Goal: Transaction & Acquisition: Purchase product/service

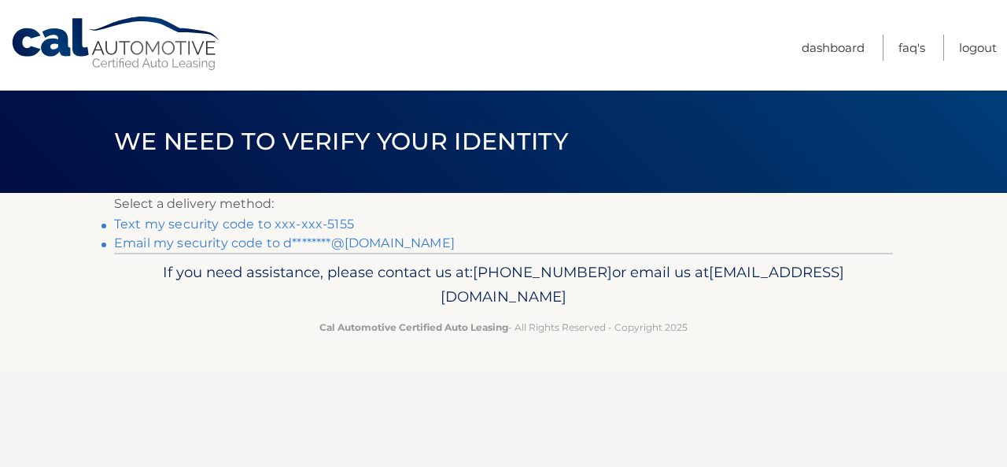
click at [275, 221] on link "Text my security code to xxx-xxx-5155" at bounding box center [234, 223] width 240 height 15
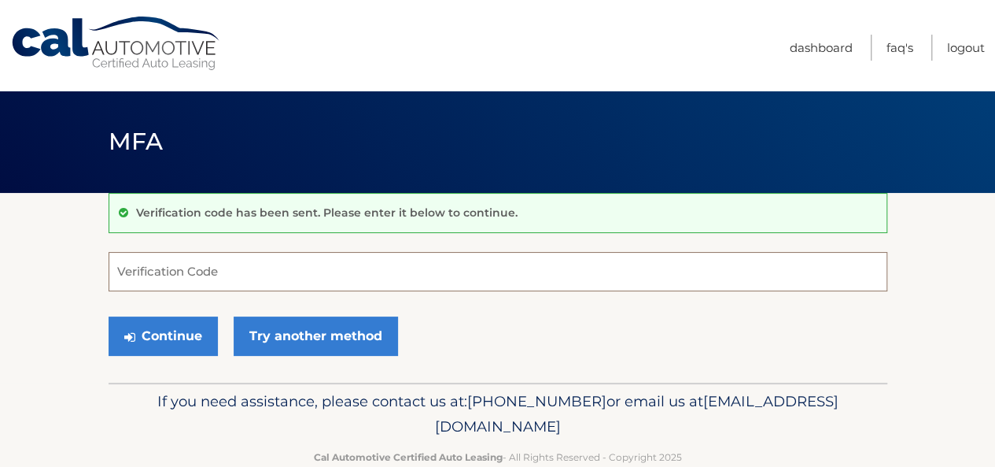
click at [271, 268] on input "Verification Code" at bounding box center [498, 271] width 779 height 39
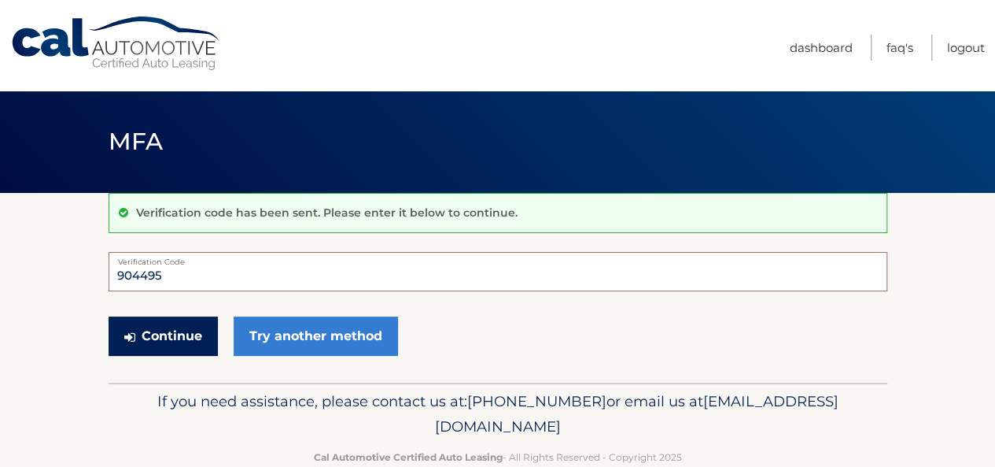
type input "904495"
click at [179, 329] on button "Continue" at bounding box center [163, 335] width 109 height 39
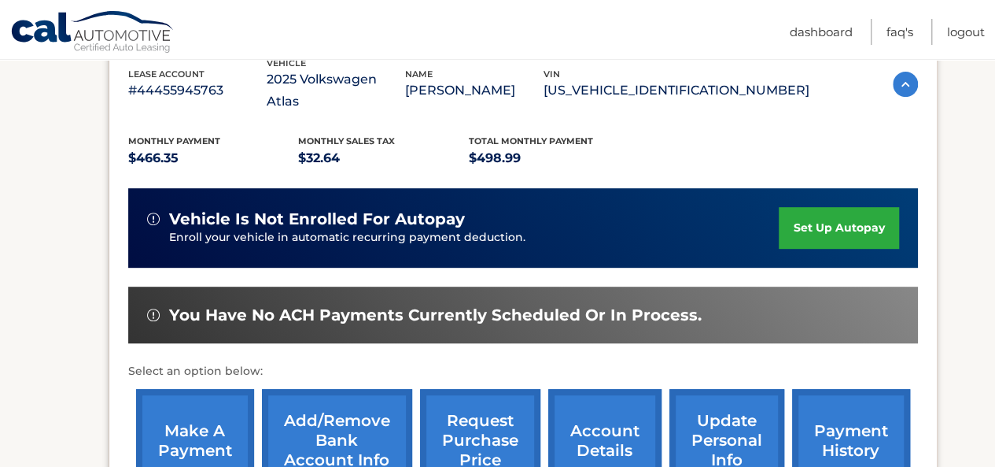
scroll to position [315, 0]
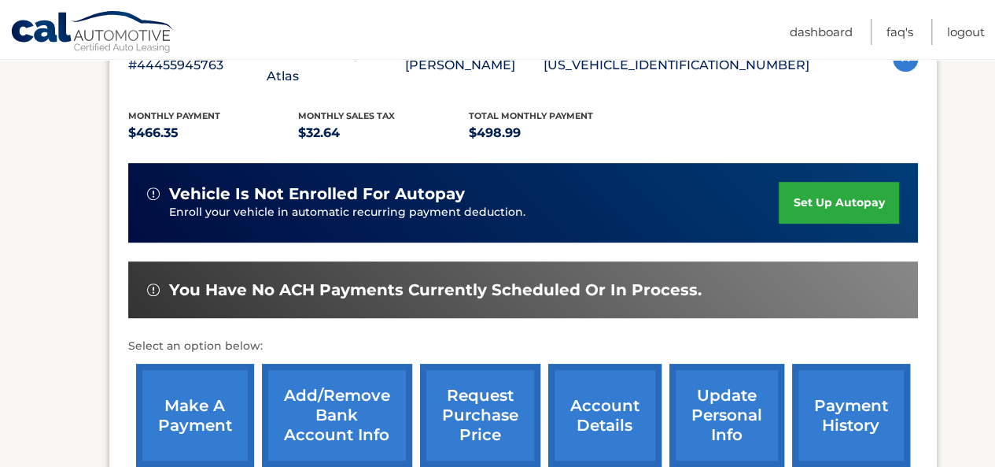
click at [206, 400] on link "make a payment" at bounding box center [195, 415] width 118 height 103
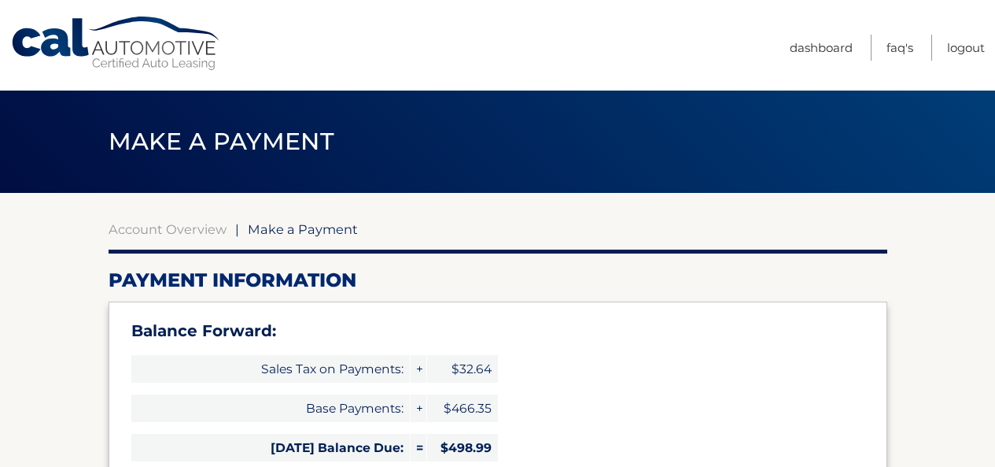
select select "N2ZkMWNjZGQtZWUzZS00MzcyLWJkMDQtMzUwOWRjMWU4ZWU1"
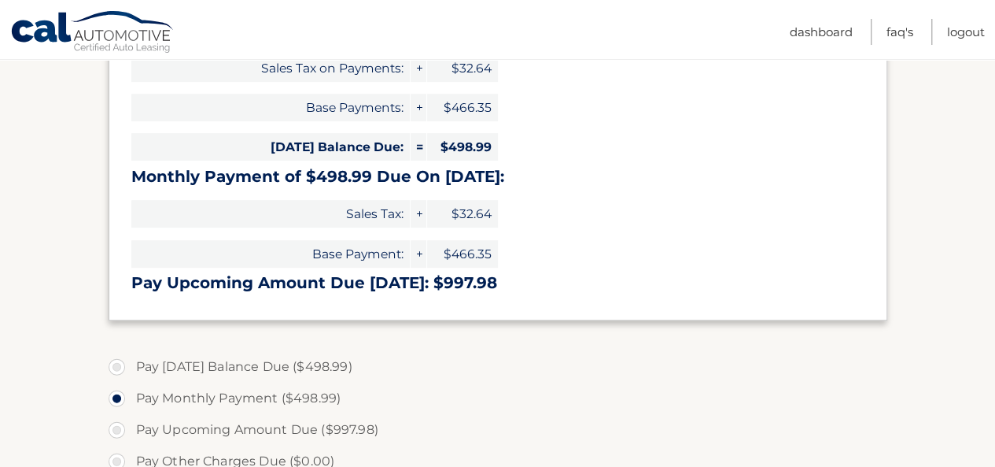
scroll to position [315, 0]
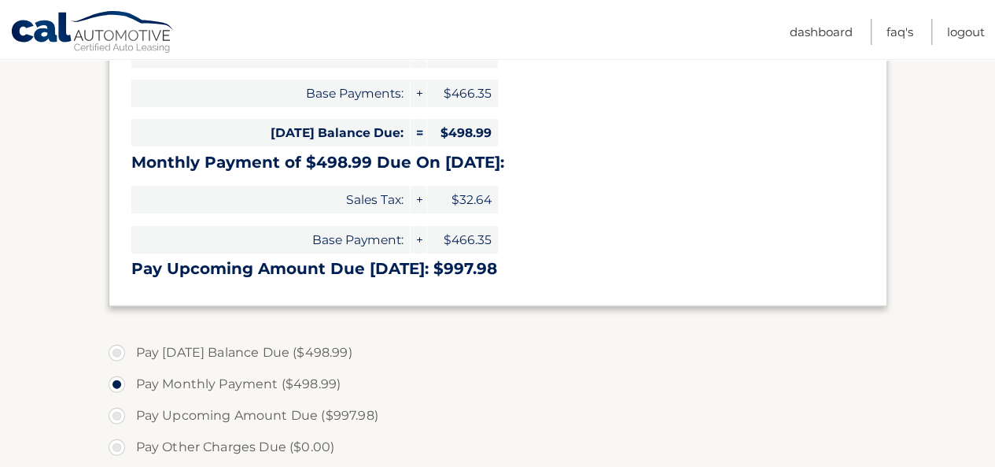
click at [119, 353] on label "Pay [DATE] Balance Due ($498.99)" at bounding box center [498, 352] width 779 height 31
click at [119, 353] on input "Pay Today's Balance Due ($498.99)" at bounding box center [123, 349] width 16 height 25
radio input "true"
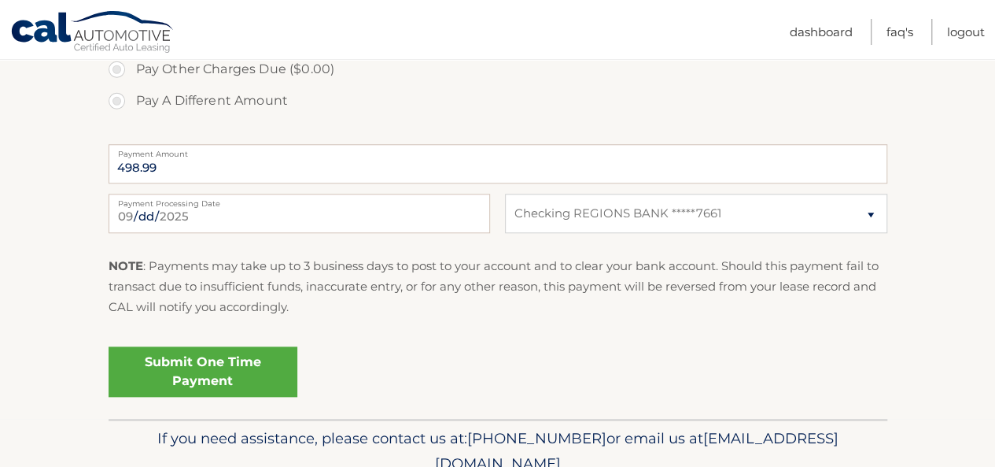
scroll to position [708, 0]
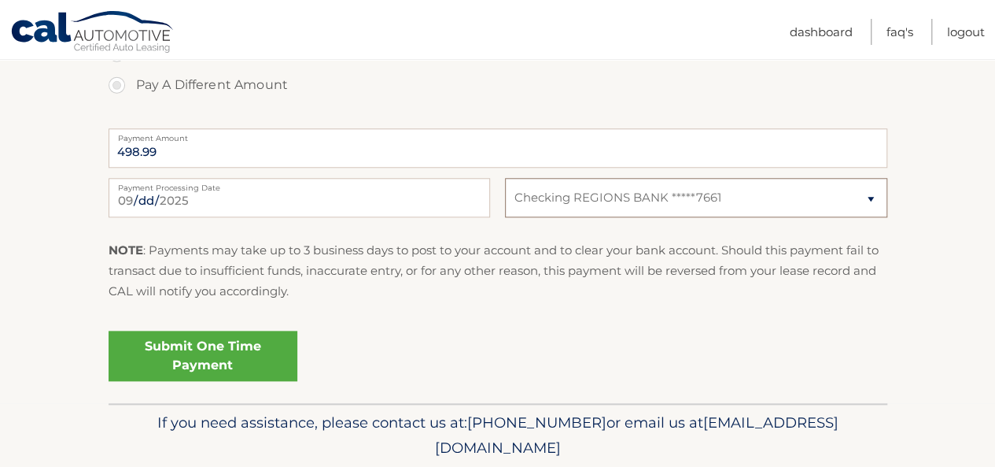
click at [864, 194] on select "Select Bank Account Checking REGIONS BANK *****7661" at bounding box center [696, 197] width 382 height 39
select select
click at [505, 178] on select "Select Bank Account Checking REGIONS BANK *****7661" at bounding box center [696, 197] width 382 height 39
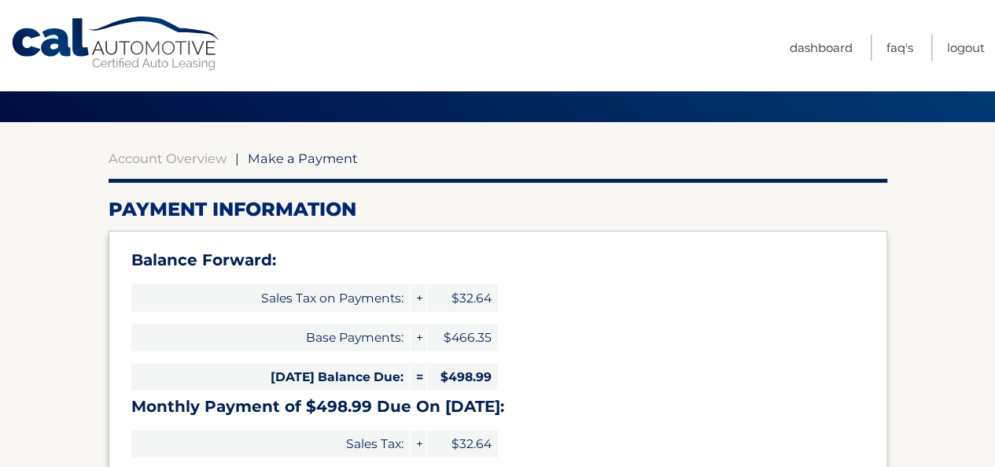
scroll to position [0, 0]
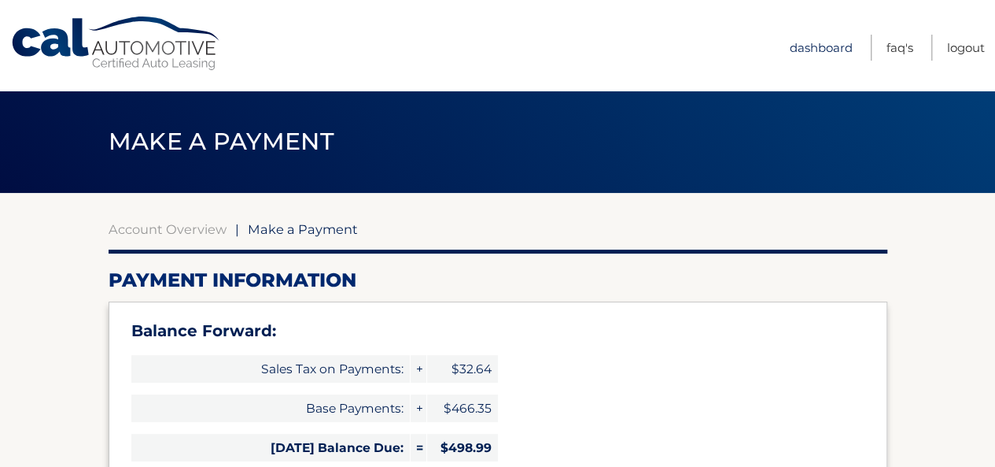
click at [803, 40] on link "Dashboard" at bounding box center [821, 48] width 63 height 26
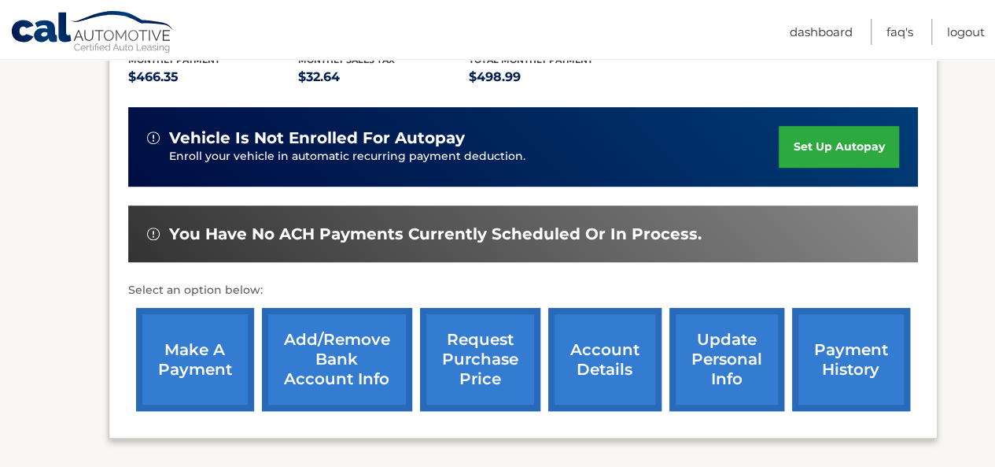
scroll to position [472, 0]
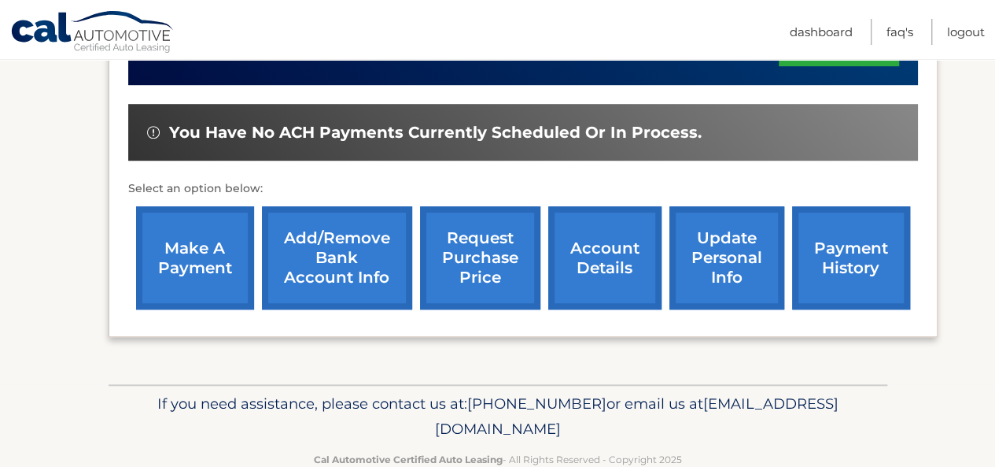
click at [323, 238] on link "Add/Remove bank account info" at bounding box center [337, 257] width 150 height 103
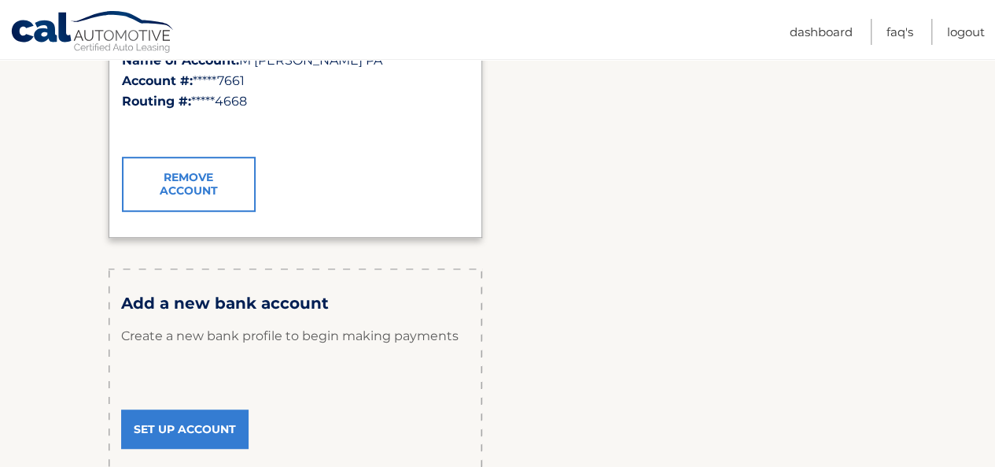
scroll to position [393, 0]
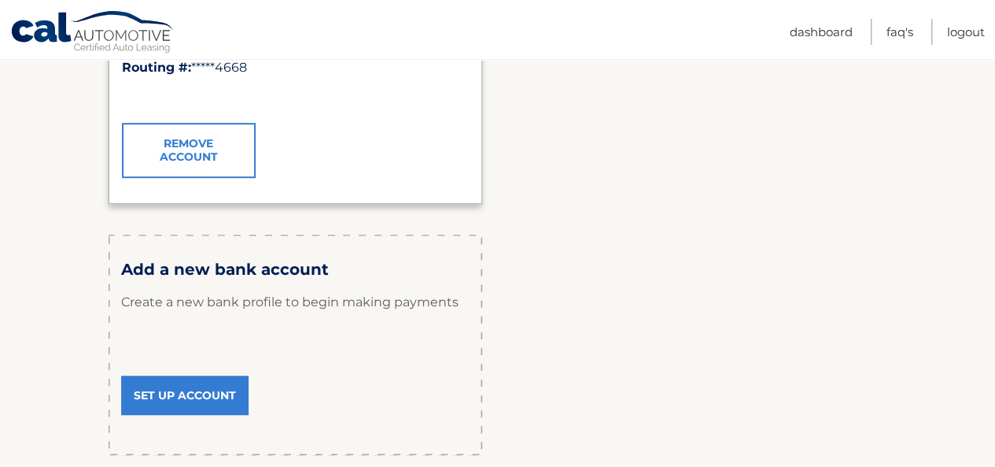
click at [188, 385] on link "Set Up Account" at bounding box center [184, 394] width 127 height 39
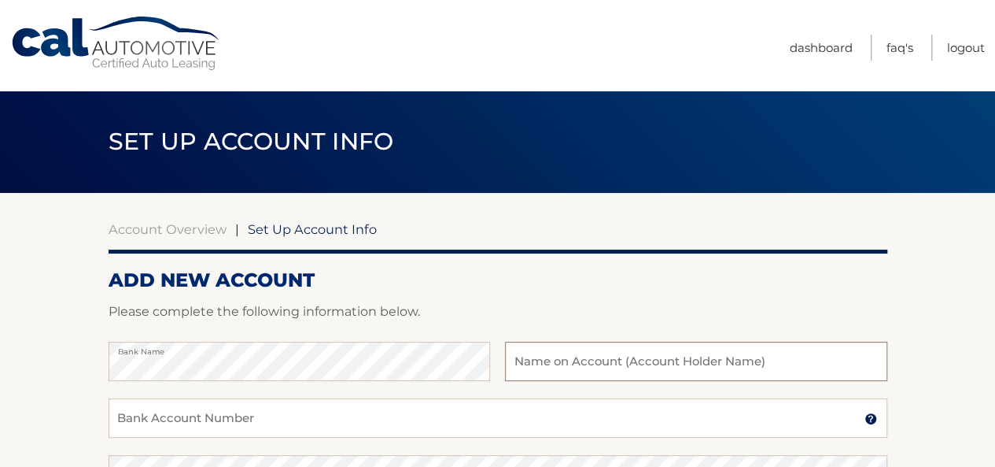
click at [568, 360] on input "text" at bounding box center [696, 361] width 382 height 39
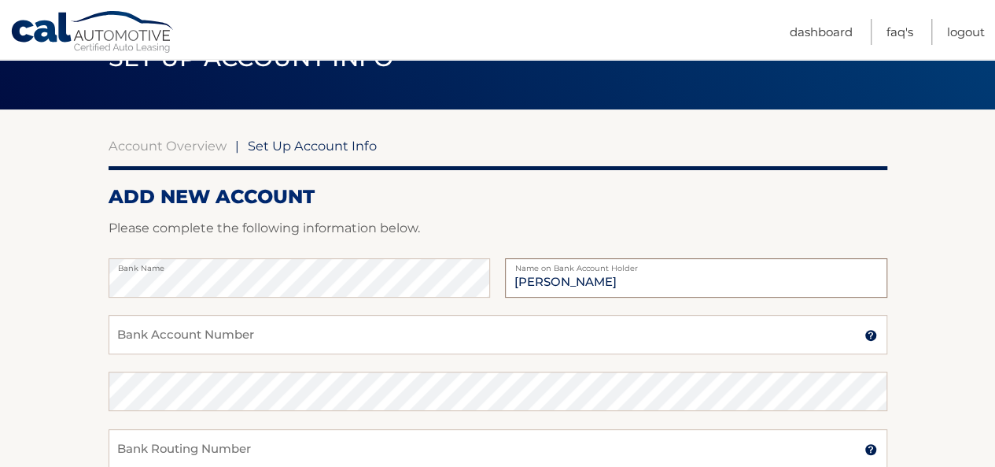
scroll to position [79, 0]
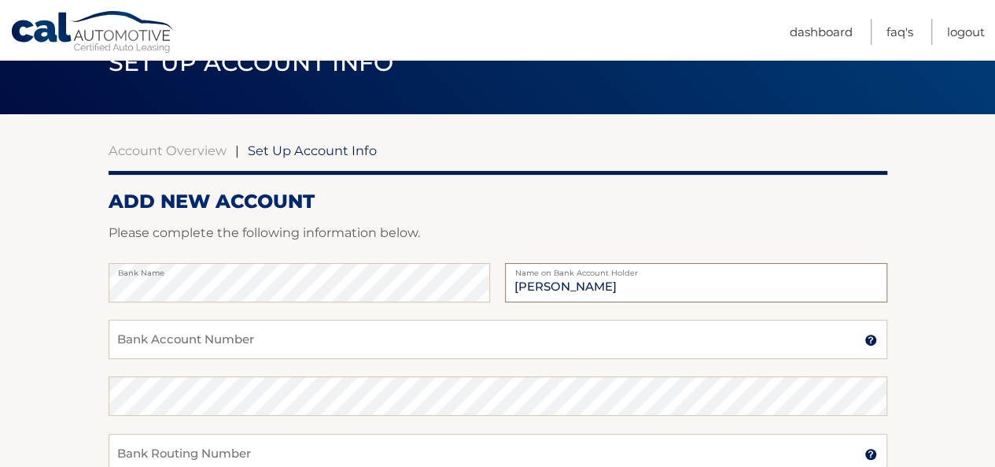
type input "[PERSON_NAME]"
click at [275, 334] on input "Bank Account Number" at bounding box center [498, 338] width 779 height 39
type input "1000388827933"
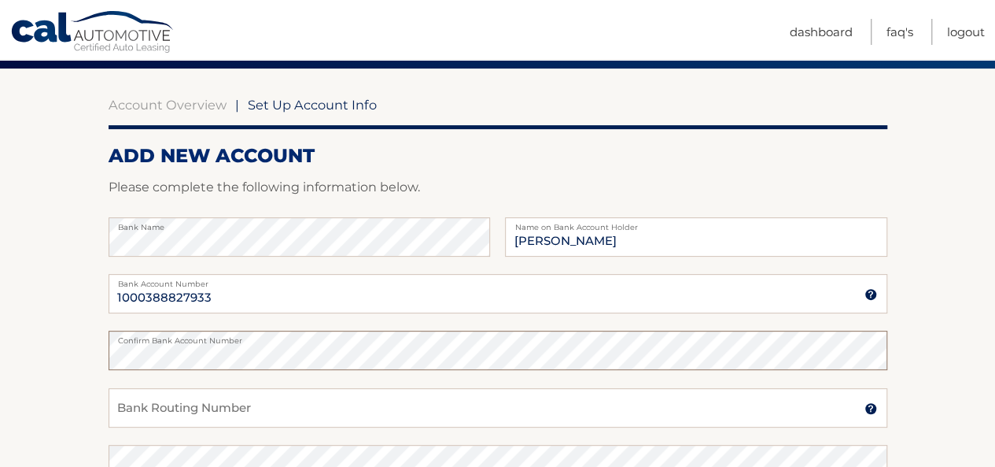
scroll to position [157, 0]
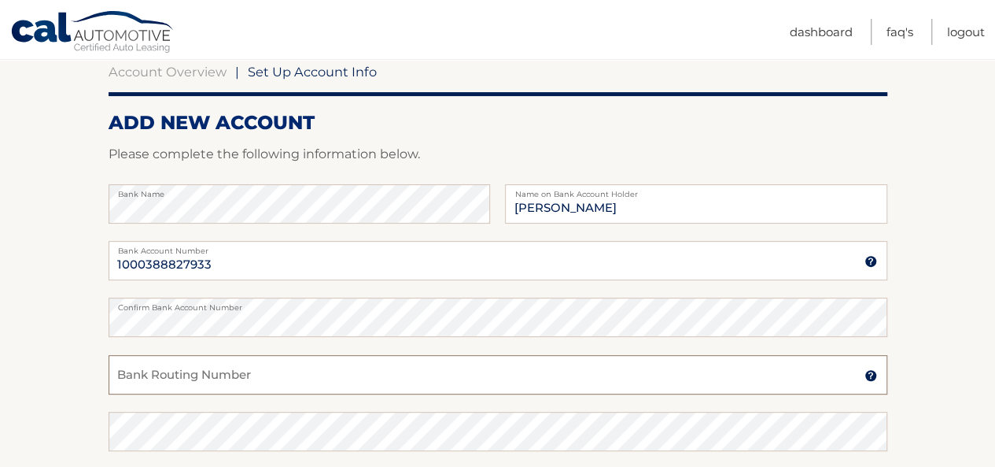
click at [257, 382] on input "Bank Routing Number" at bounding box center [498, 374] width 779 height 39
type input "067006432"
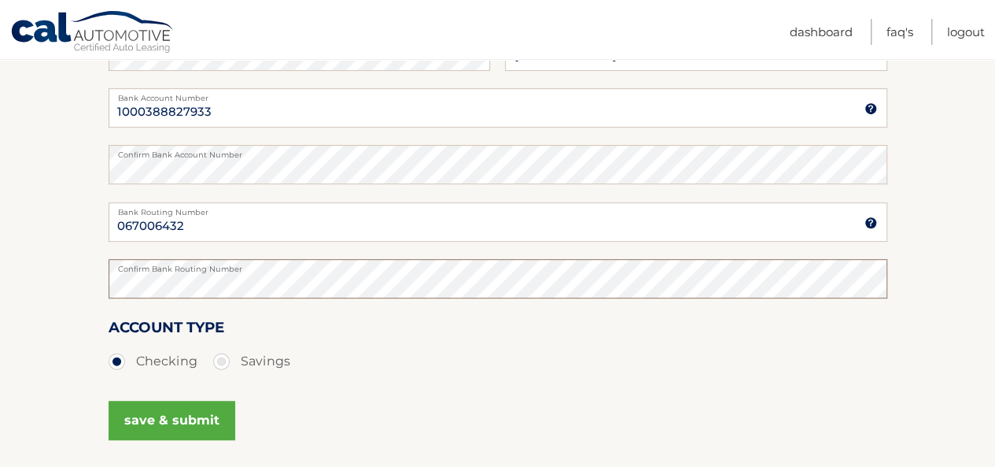
scroll to position [315, 0]
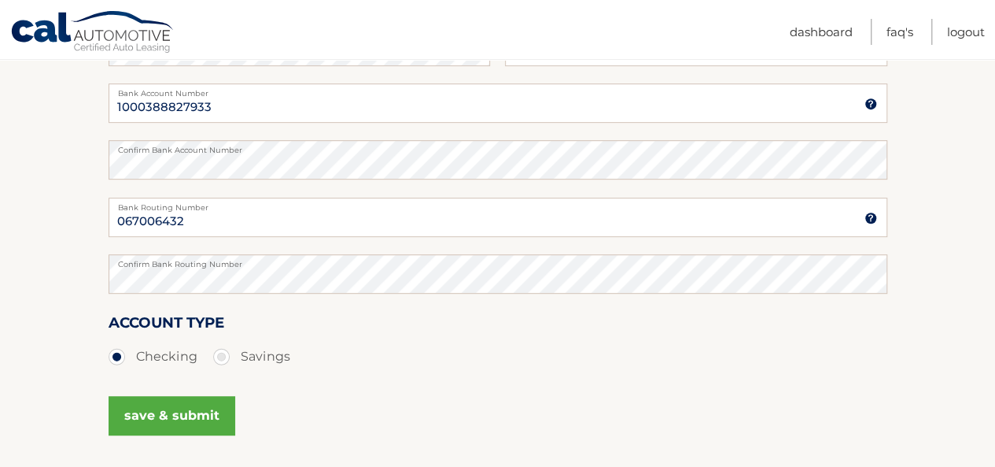
click at [190, 407] on button "save & submit" at bounding box center [172, 415] width 127 height 39
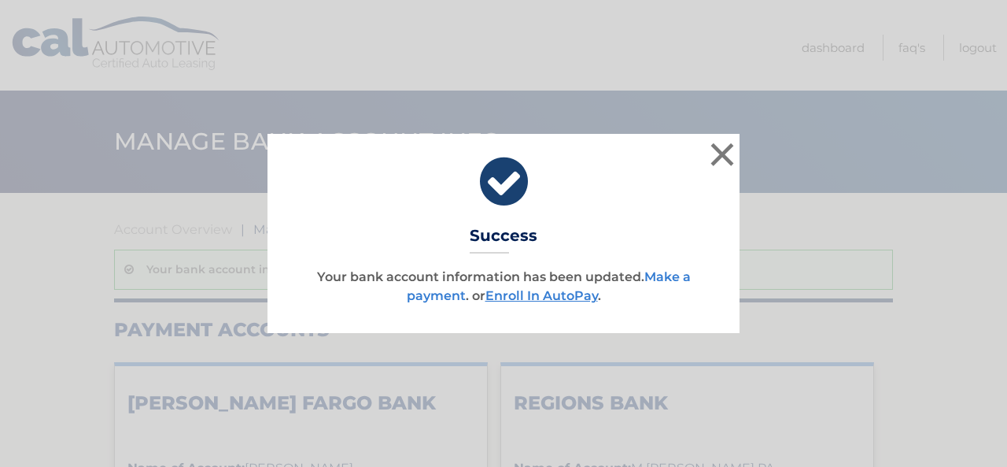
click at [412, 296] on link "Make a payment" at bounding box center [549, 286] width 284 height 34
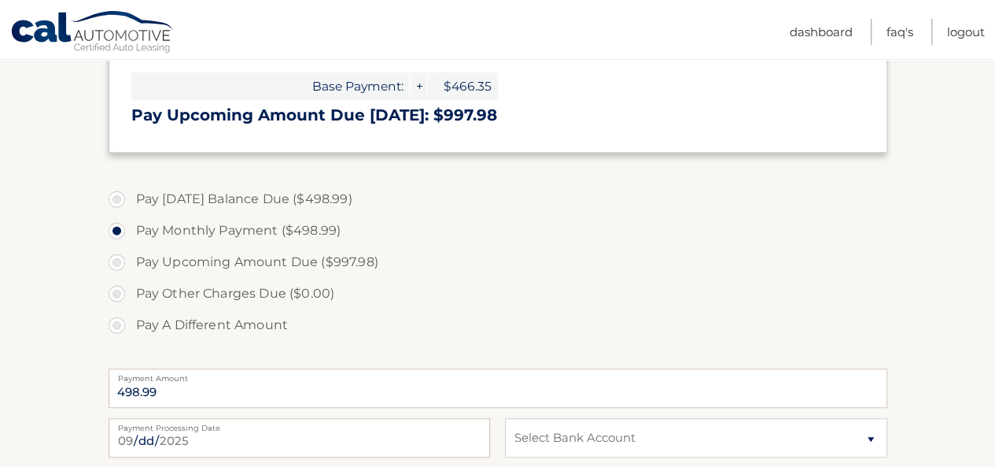
scroll to position [472, 0]
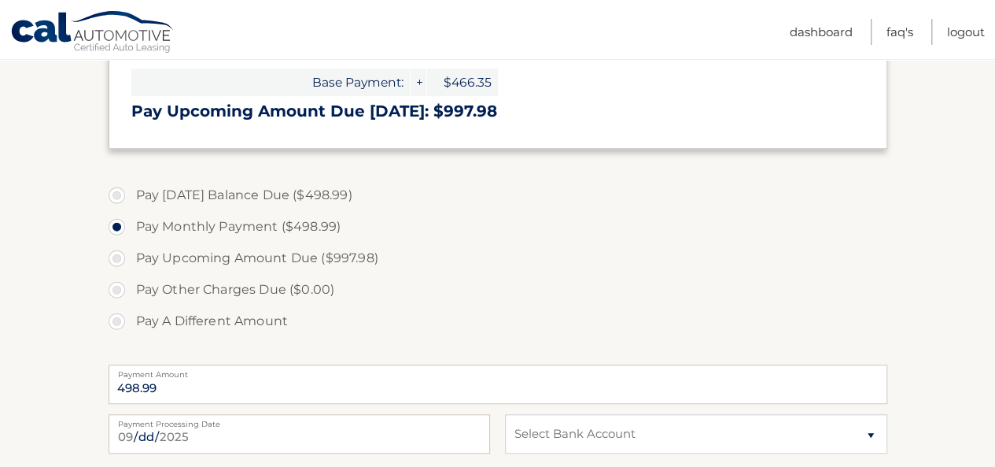
click at [113, 195] on label "Pay [DATE] Balance Due ($498.99)" at bounding box center [498, 194] width 779 height 31
click at [115, 195] on input "Pay [DATE] Balance Due ($498.99)" at bounding box center [123, 191] width 16 height 25
radio input "true"
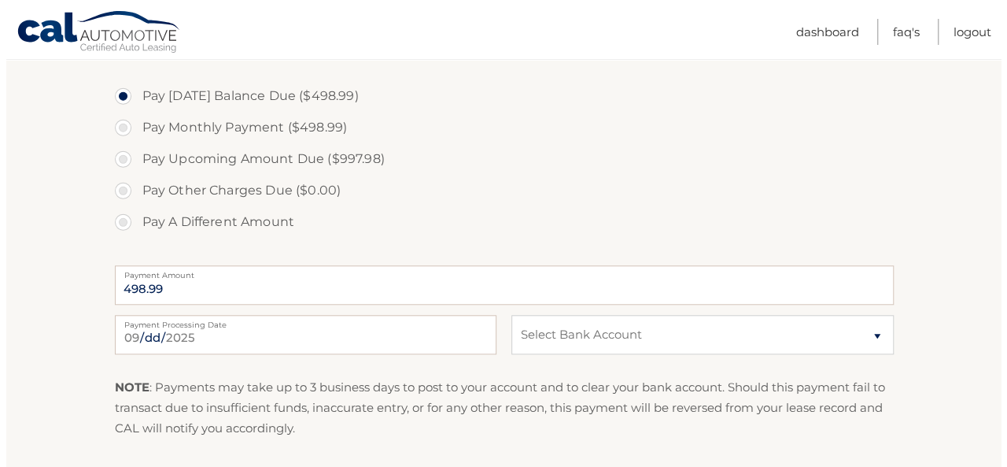
scroll to position [630, 0]
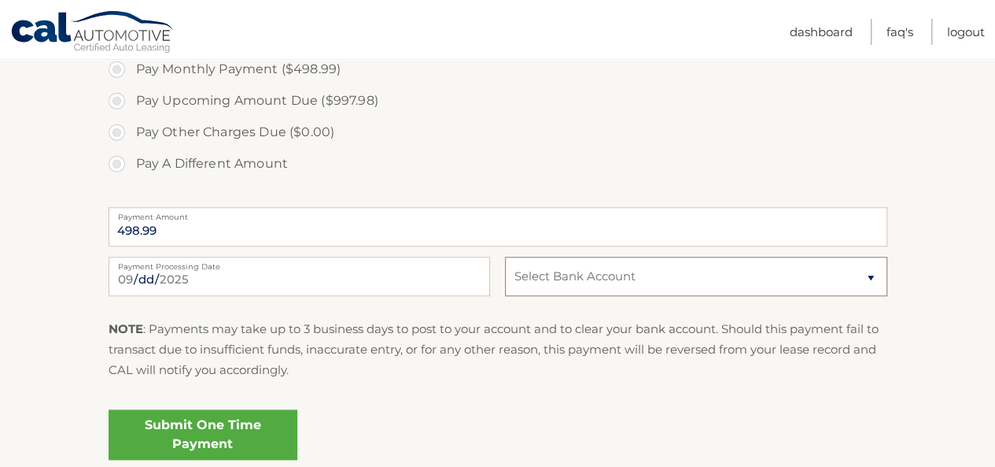
click at [870, 276] on select "Select Bank Account Checking WELLS FARGO BANK *****7933 Checking REGIONS BANK *…" at bounding box center [696, 276] width 382 height 39
select select "YmZlOTVhMGQtMGViMi00NmFmLTg1YzAtNDQyNWQ2NmY2MjEz"
click at [505, 257] on select "Select Bank Account Checking WELLS FARGO BANK *****7933 Checking REGIONS BANK *…" at bounding box center [696, 276] width 382 height 39
click at [260, 437] on link "Submit One Time Payment" at bounding box center [203, 434] width 189 height 50
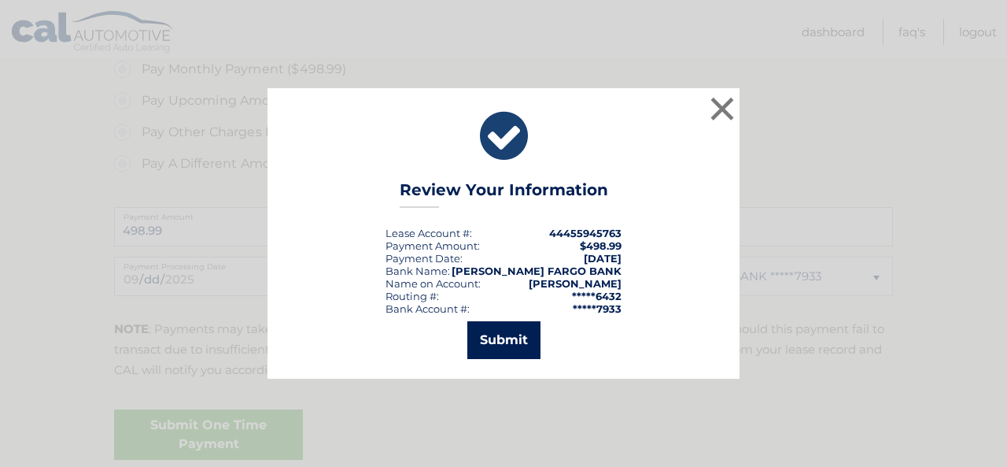
click at [527, 347] on button "Submit" at bounding box center [503, 340] width 73 height 38
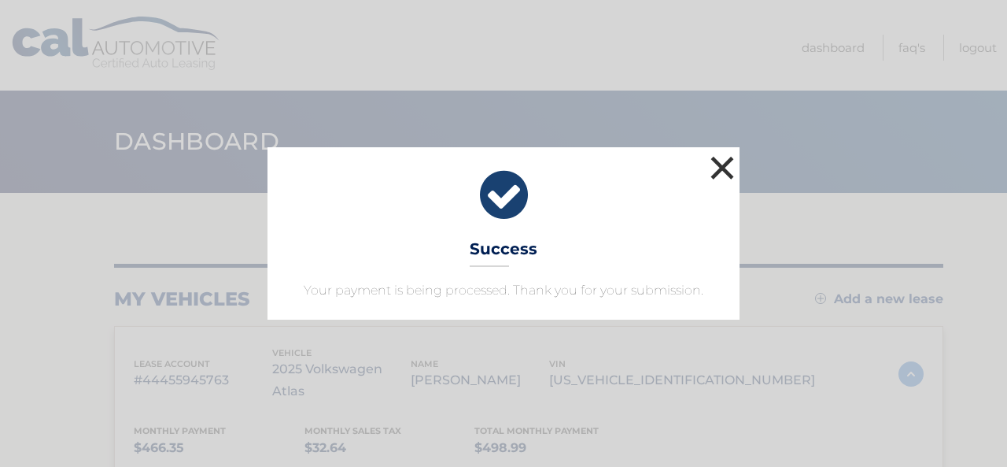
click at [729, 173] on button "×" at bounding box center [722, 167] width 31 height 31
